Goal: Task Accomplishment & Management: Complete application form

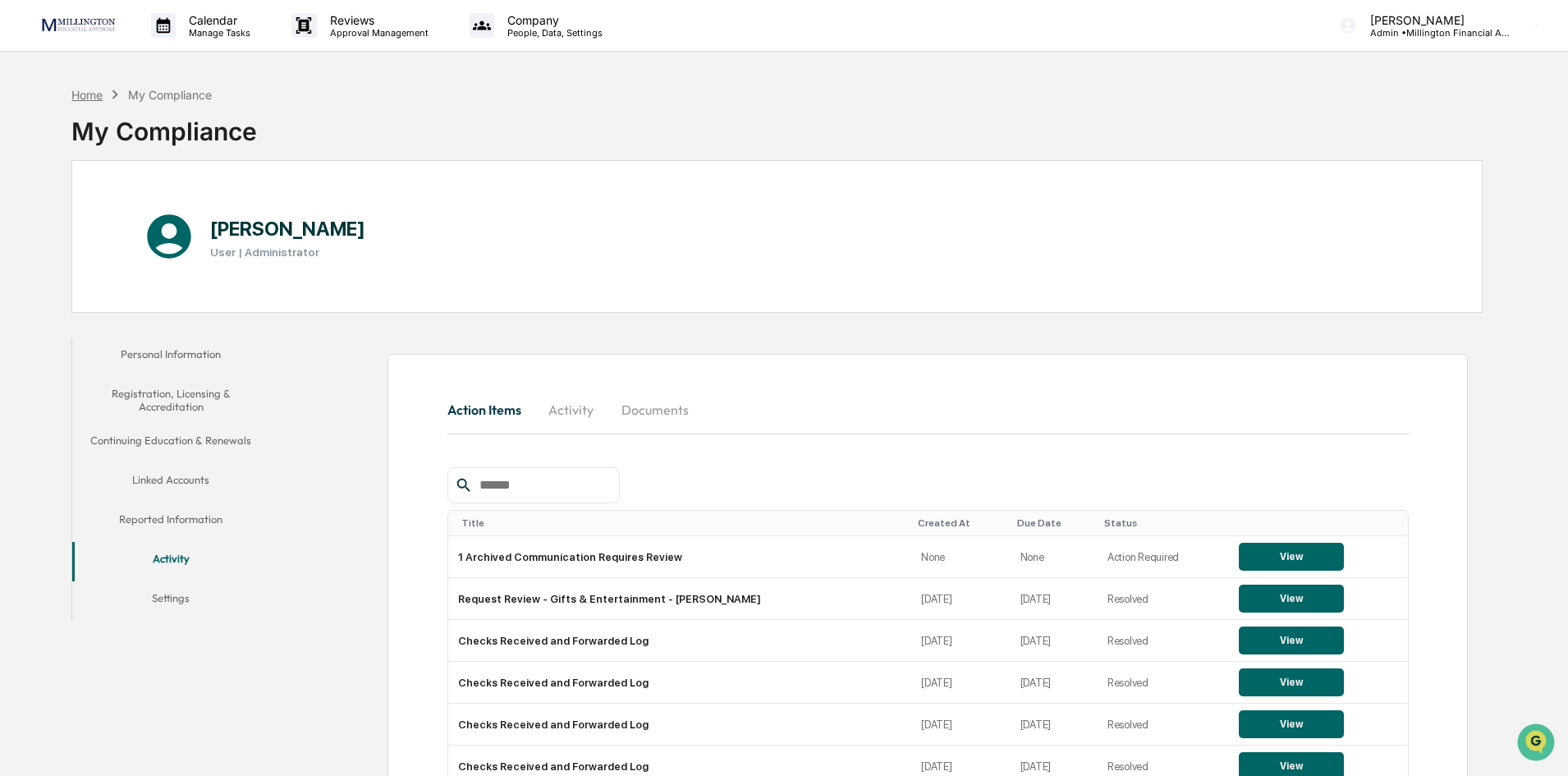
click at [87, 95] on div "Home" at bounding box center [87, 95] width 31 height 14
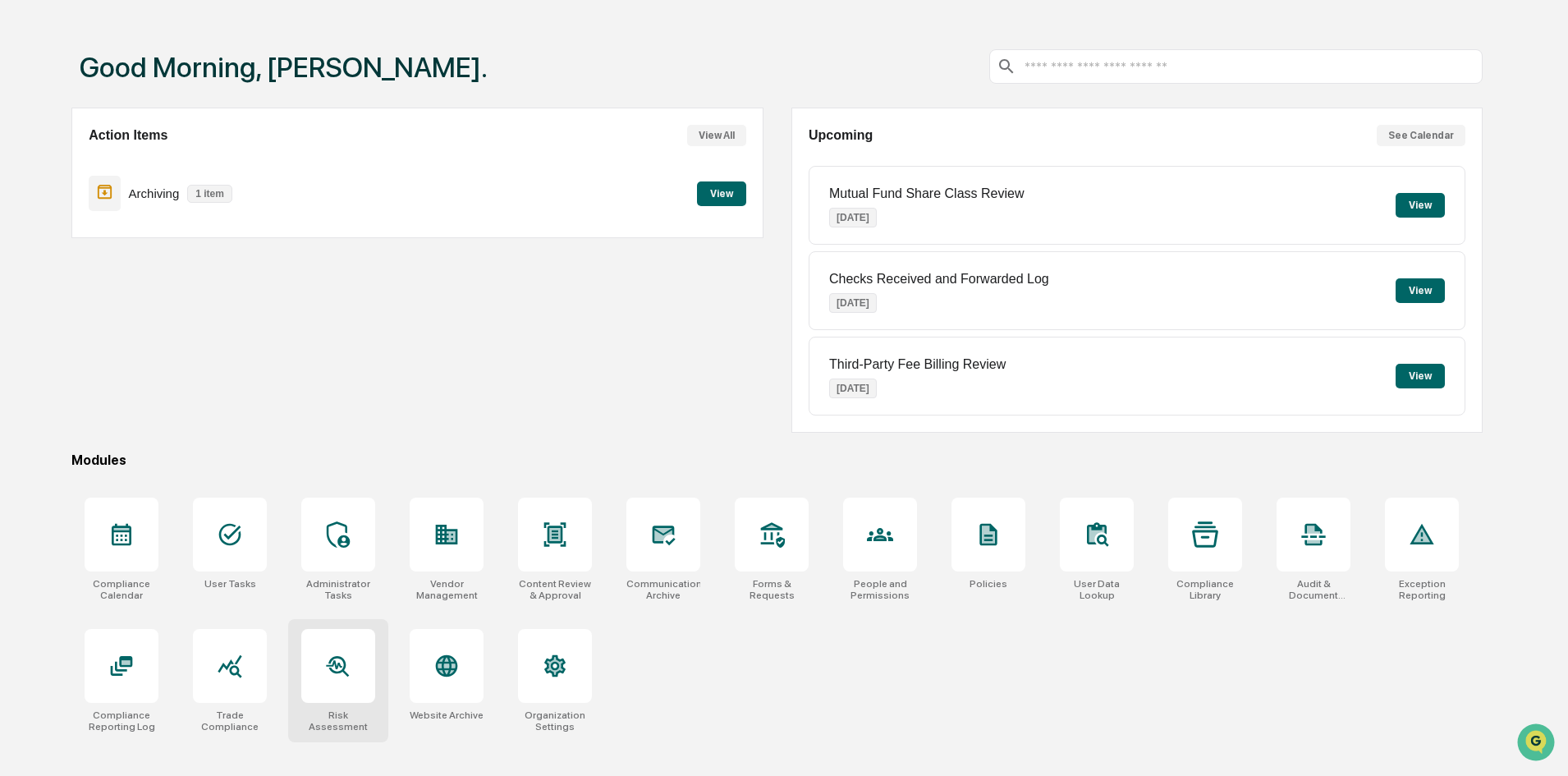
scroll to position [78, 0]
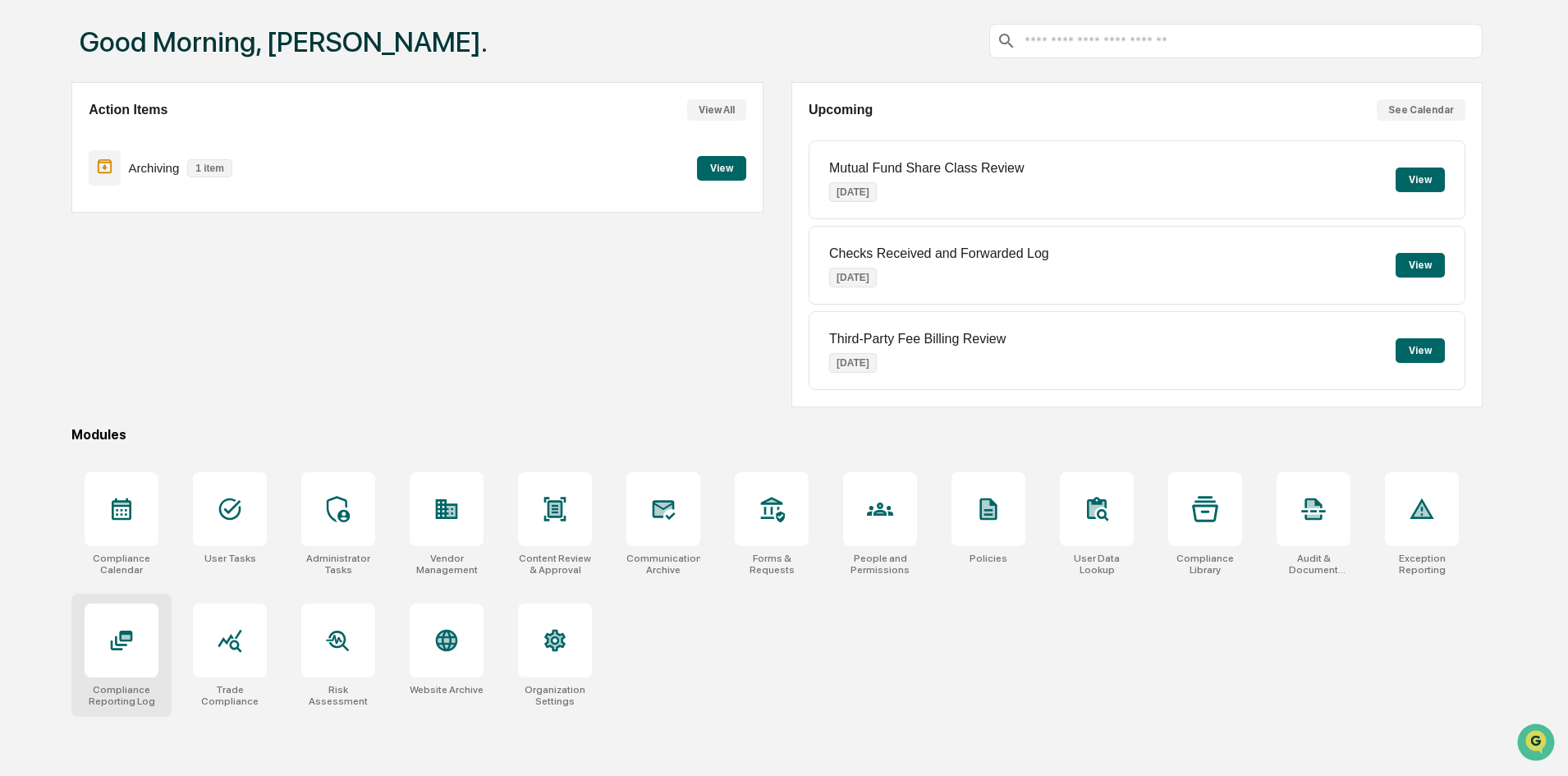
click at [118, 653] on div at bounding box center [122, 641] width 26 height 26
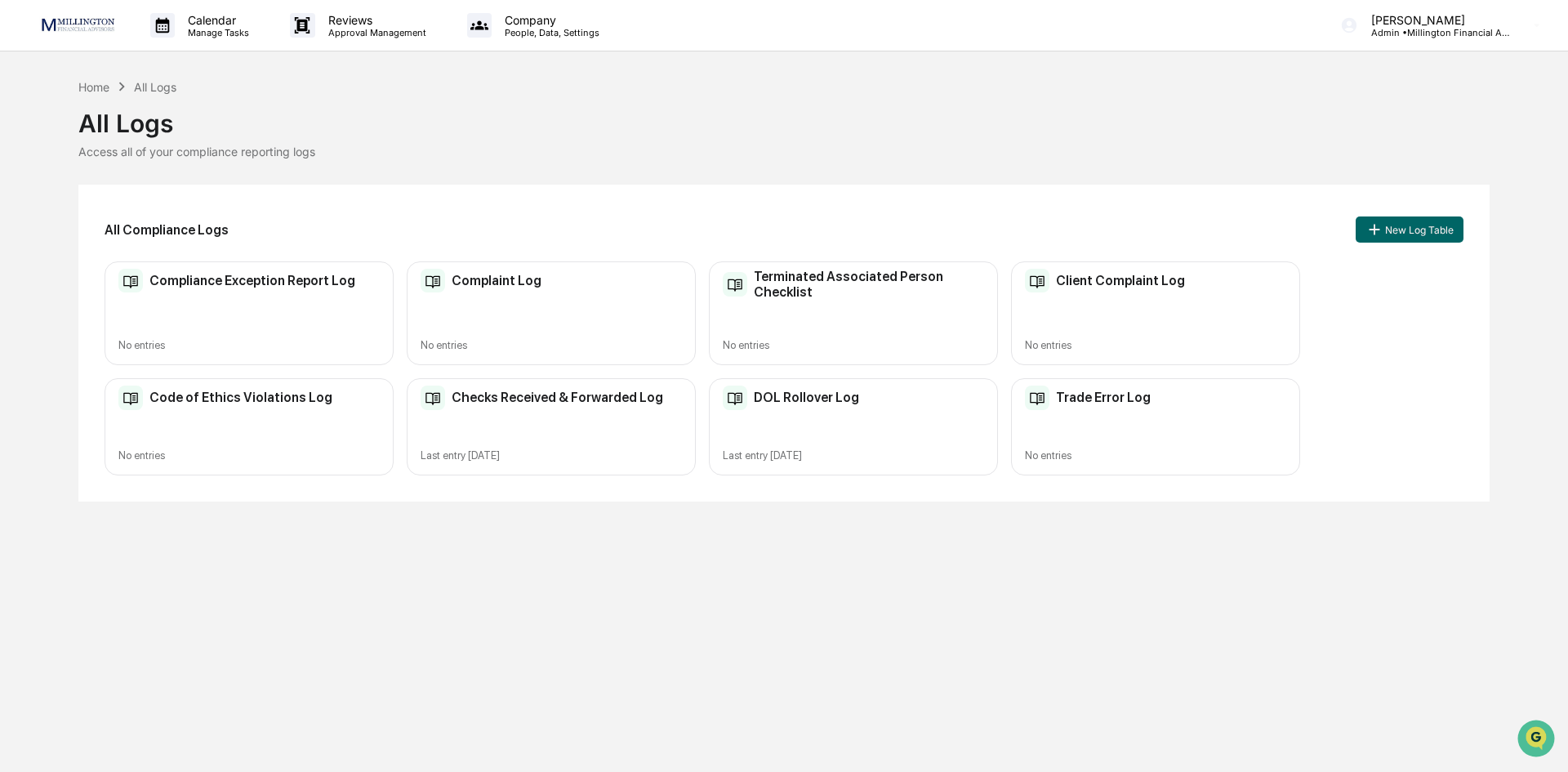
click at [812, 416] on div "DOL Rollover Log Last entry [DATE]" at bounding box center [853, 427] width 289 height 98
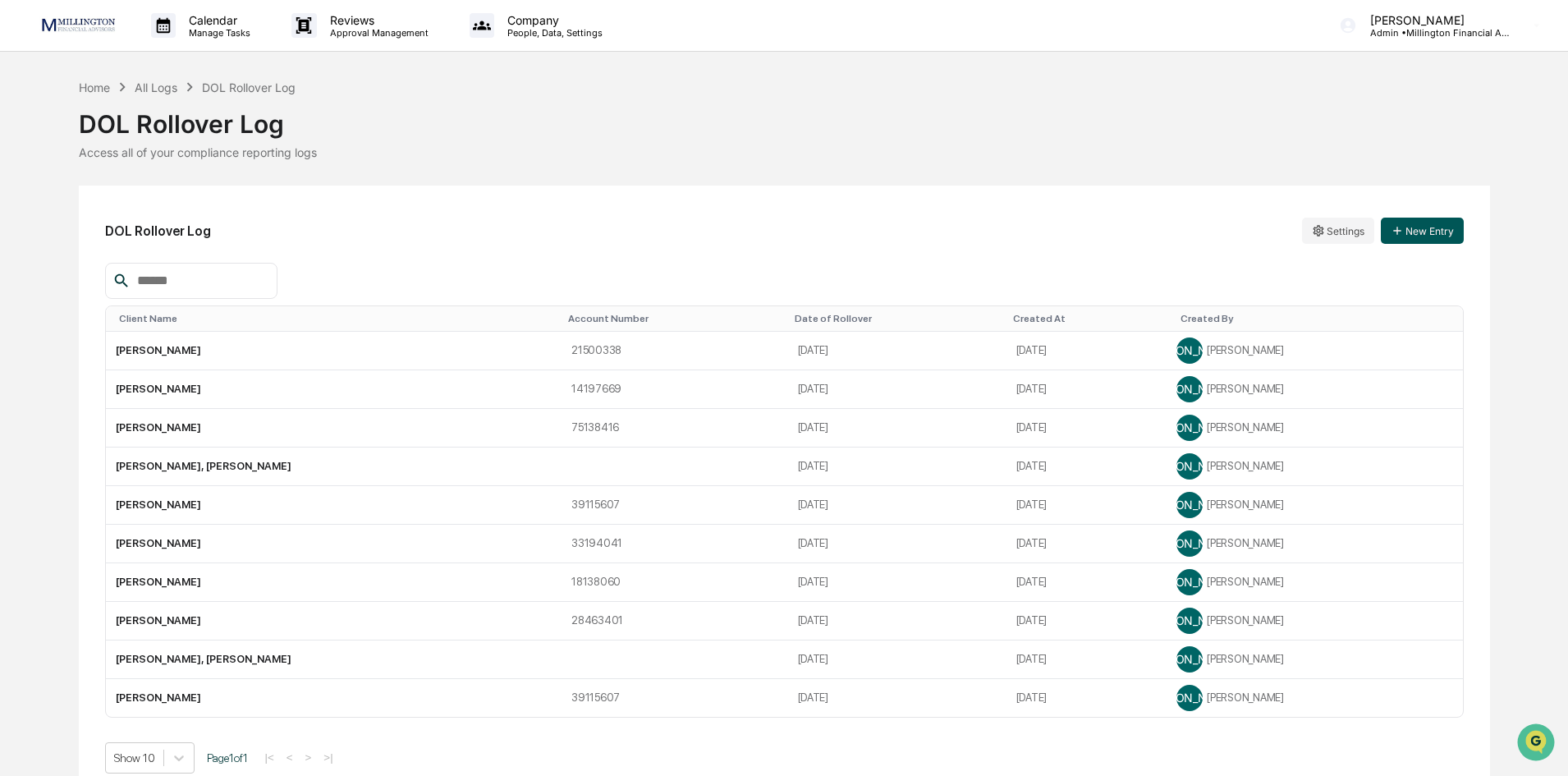
click at [1407, 226] on button "New Entry" at bounding box center [1422, 231] width 83 height 26
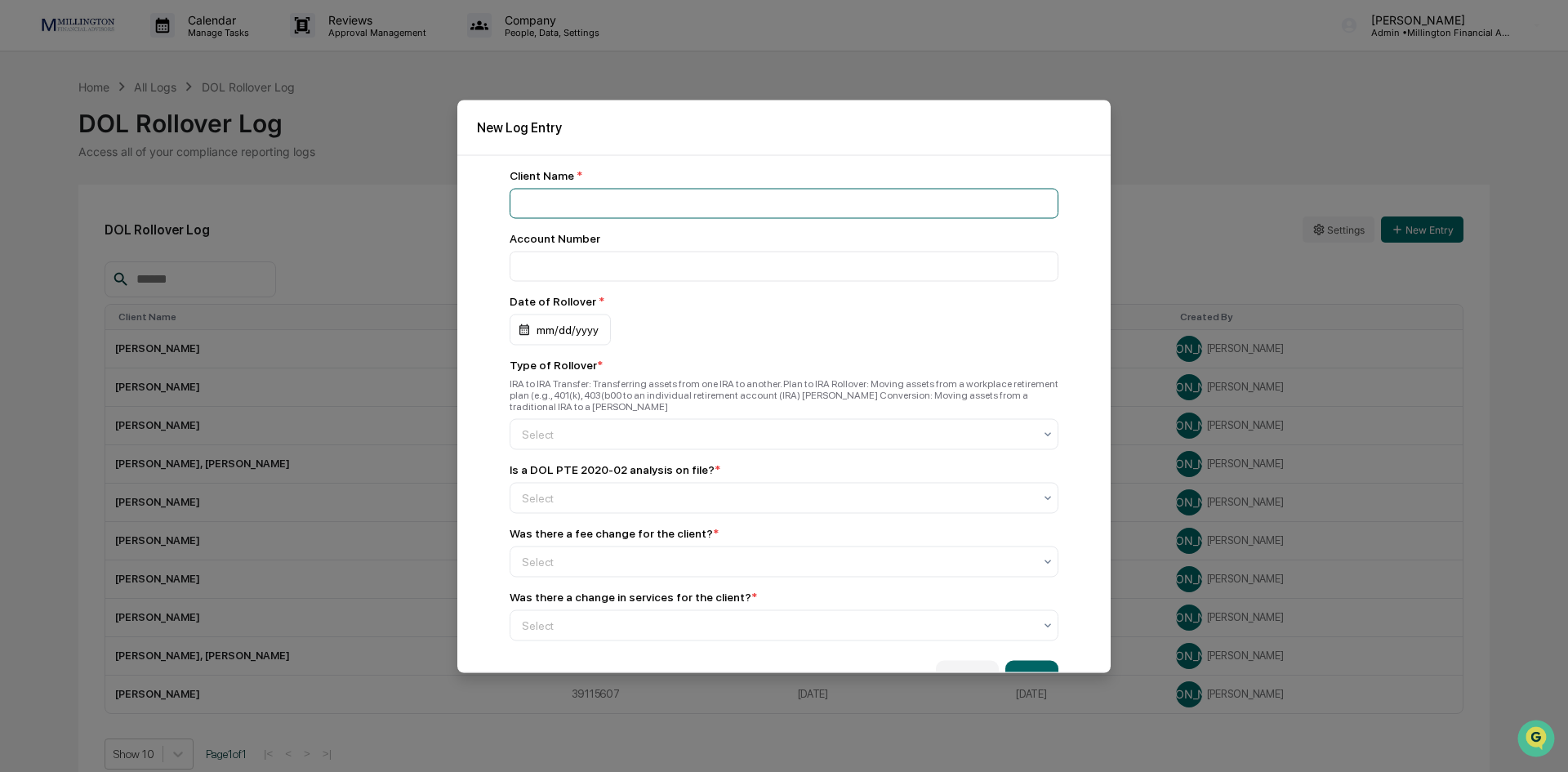
click at [590, 210] on input at bounding box center [784, 202] width 549 height 30
type input "**********"
click at [575, 261] on input "number" at bounding box center [784, 266] width 549 height 30
click at [566, 322] on div "mm/dd/yyyy" at bounding box center [560, 329] width 102 height 31
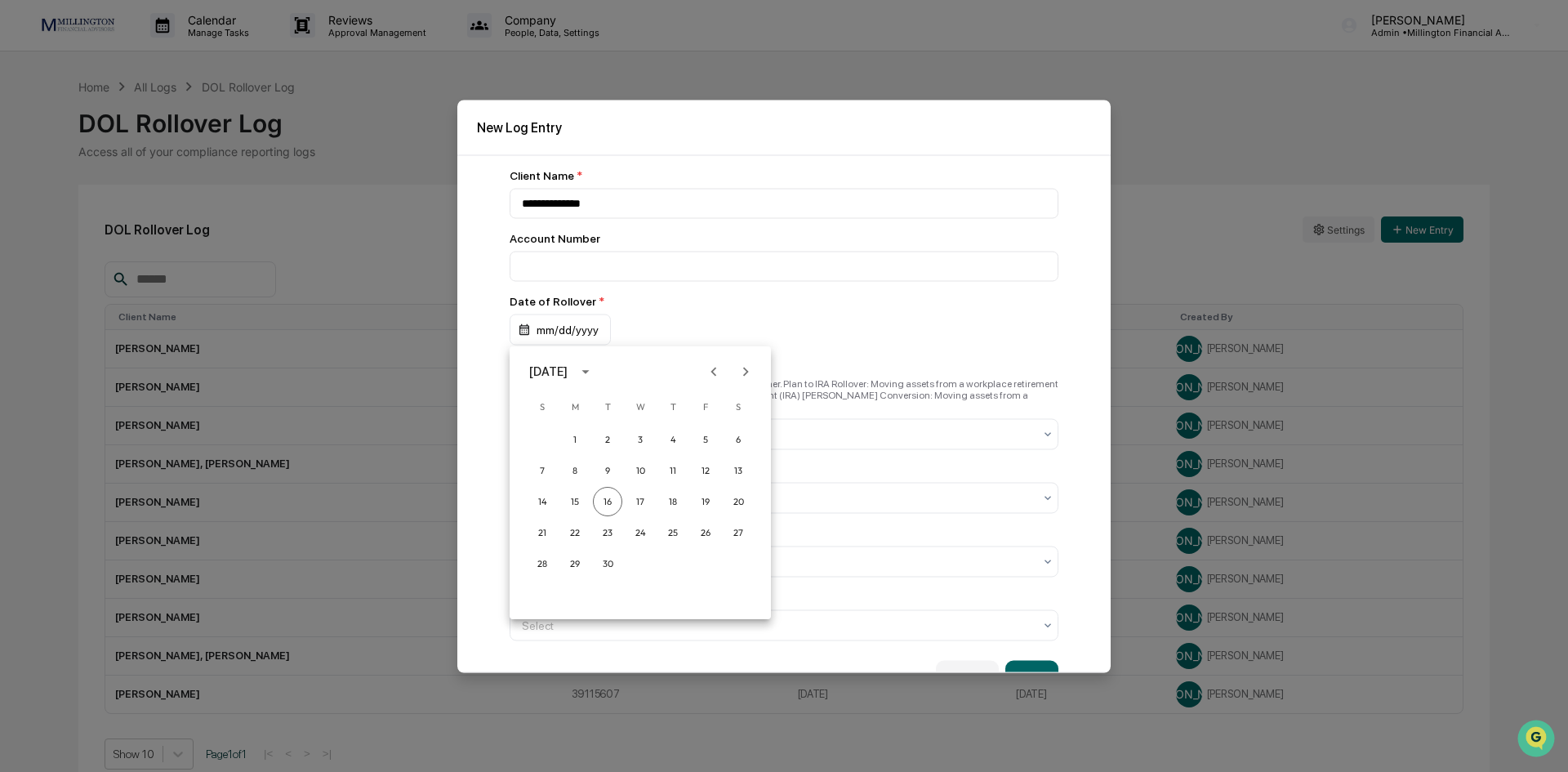
click at [654, 327] on div at bounding box center [784, 386] width 1568 height 772
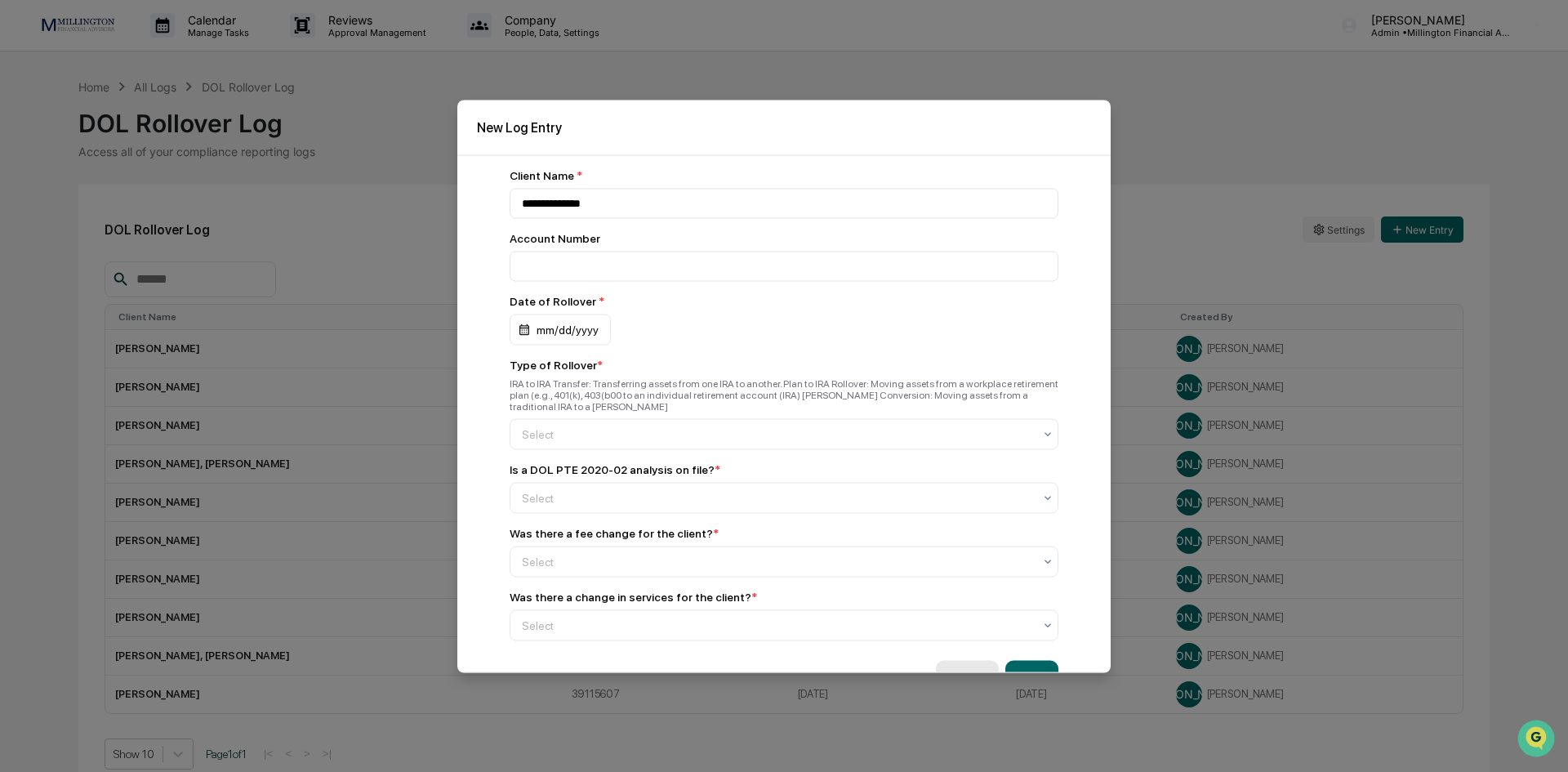
click at [954, 664] on button "Cancel" at bounding box center [967, 676] width 63 height 33
